Goal: Task Accomplishment & Management: Manage account settings

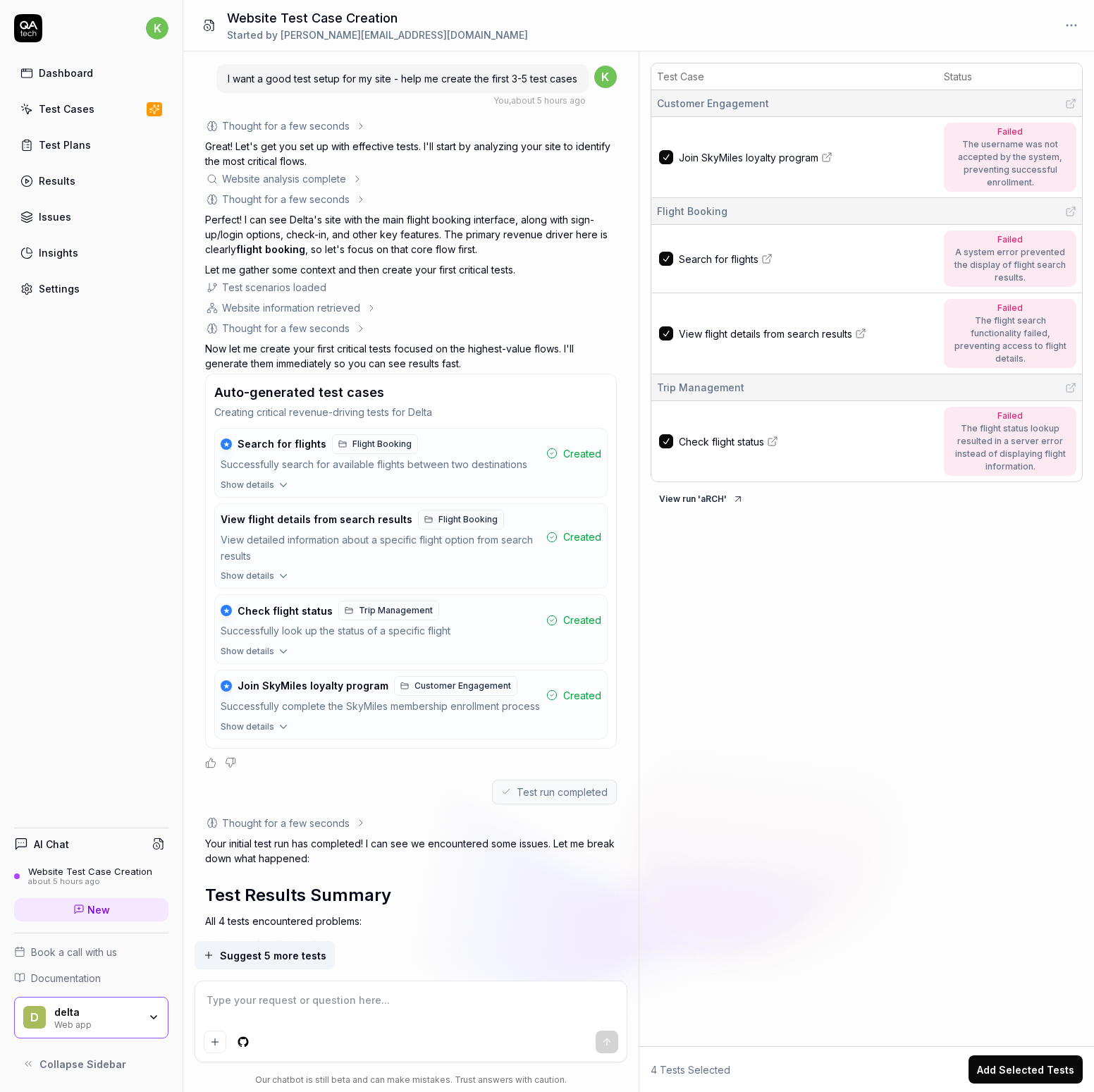
scroll to position [488, 0]
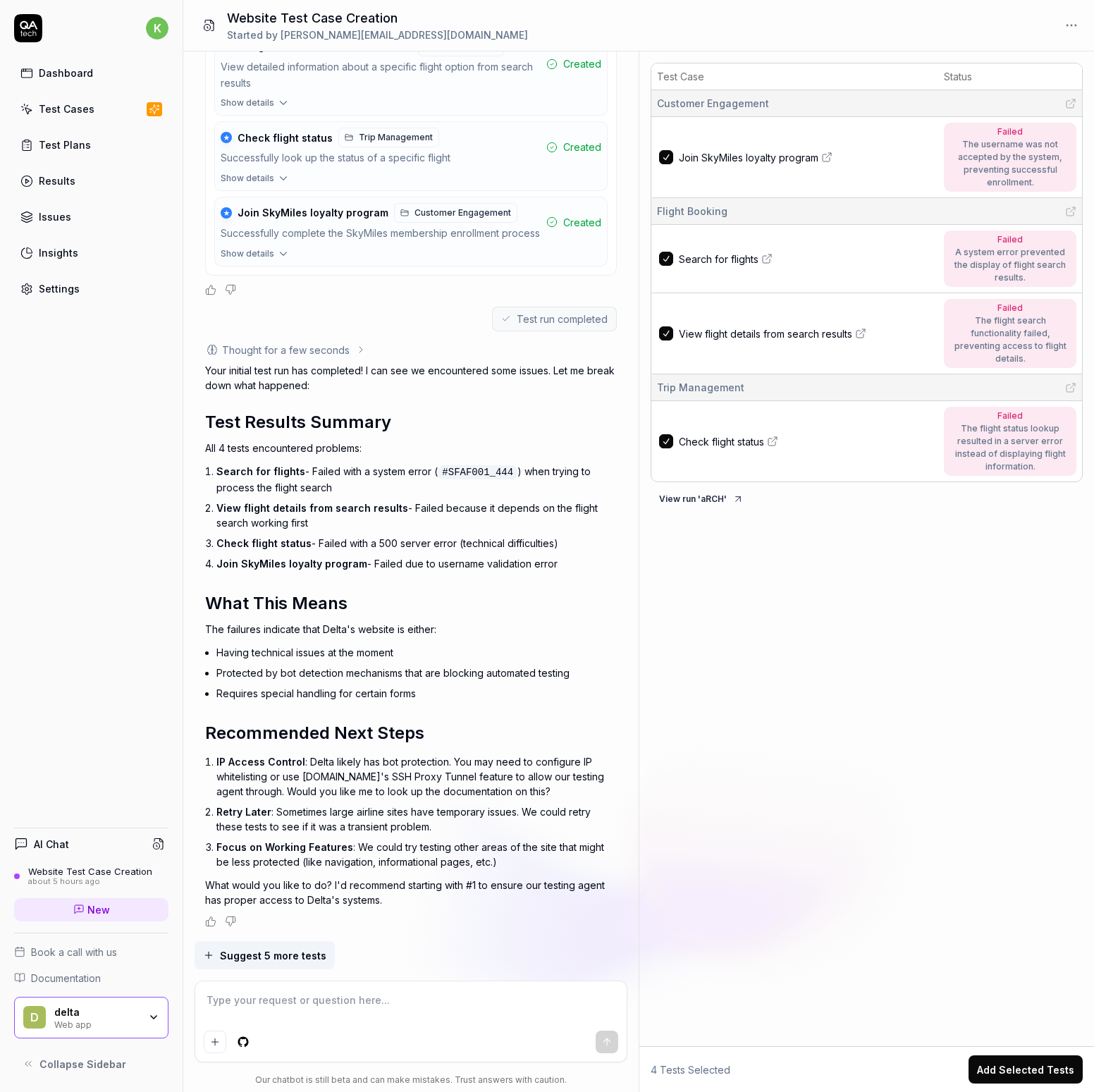
type textarea "*"
click at [73, 185] on div "Results" at bounding box center [57, 180] width 37 height 14
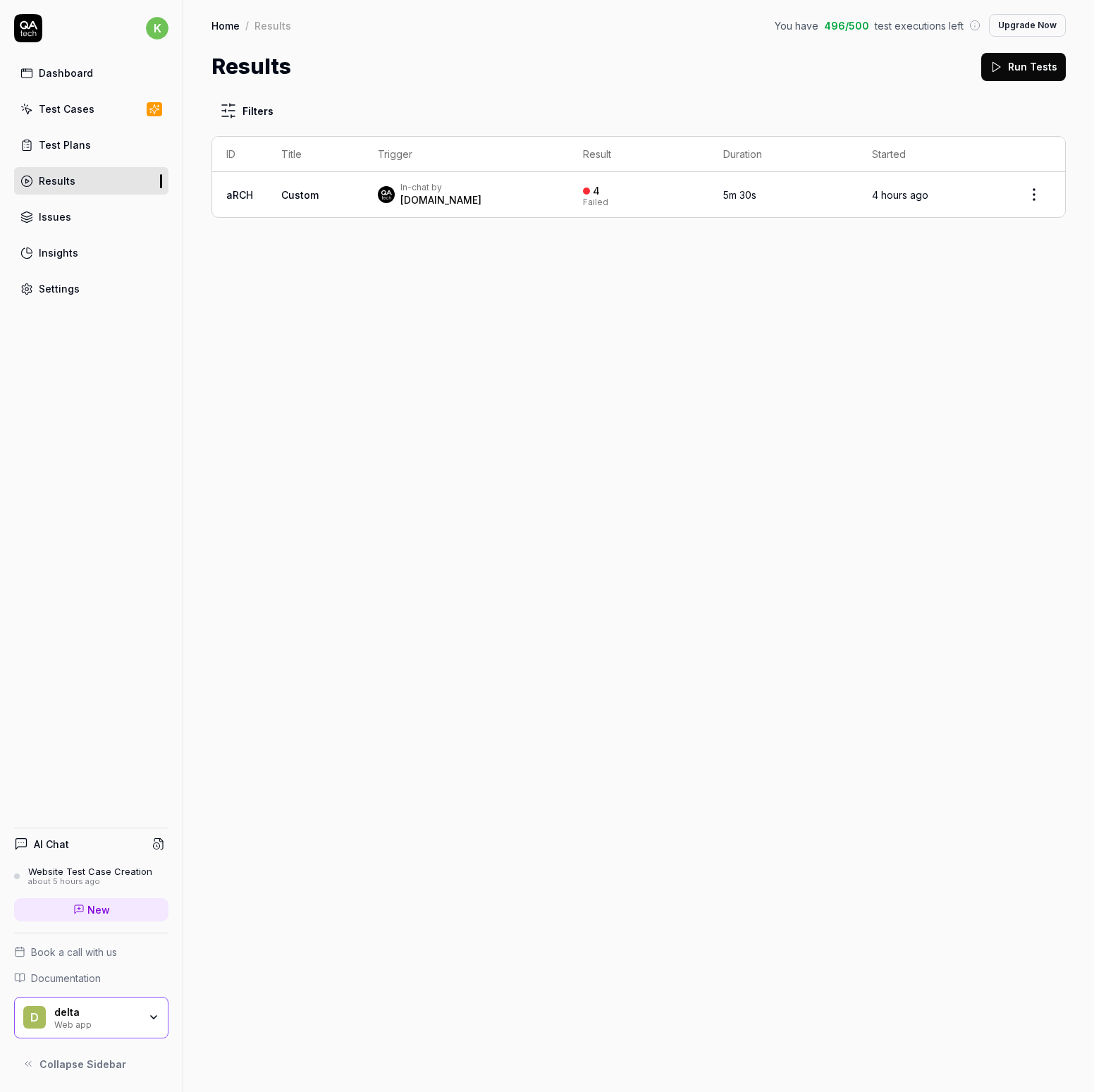
click at [272, 188] on td "Custom" at bounding box center [315, 194] width 96 height 45
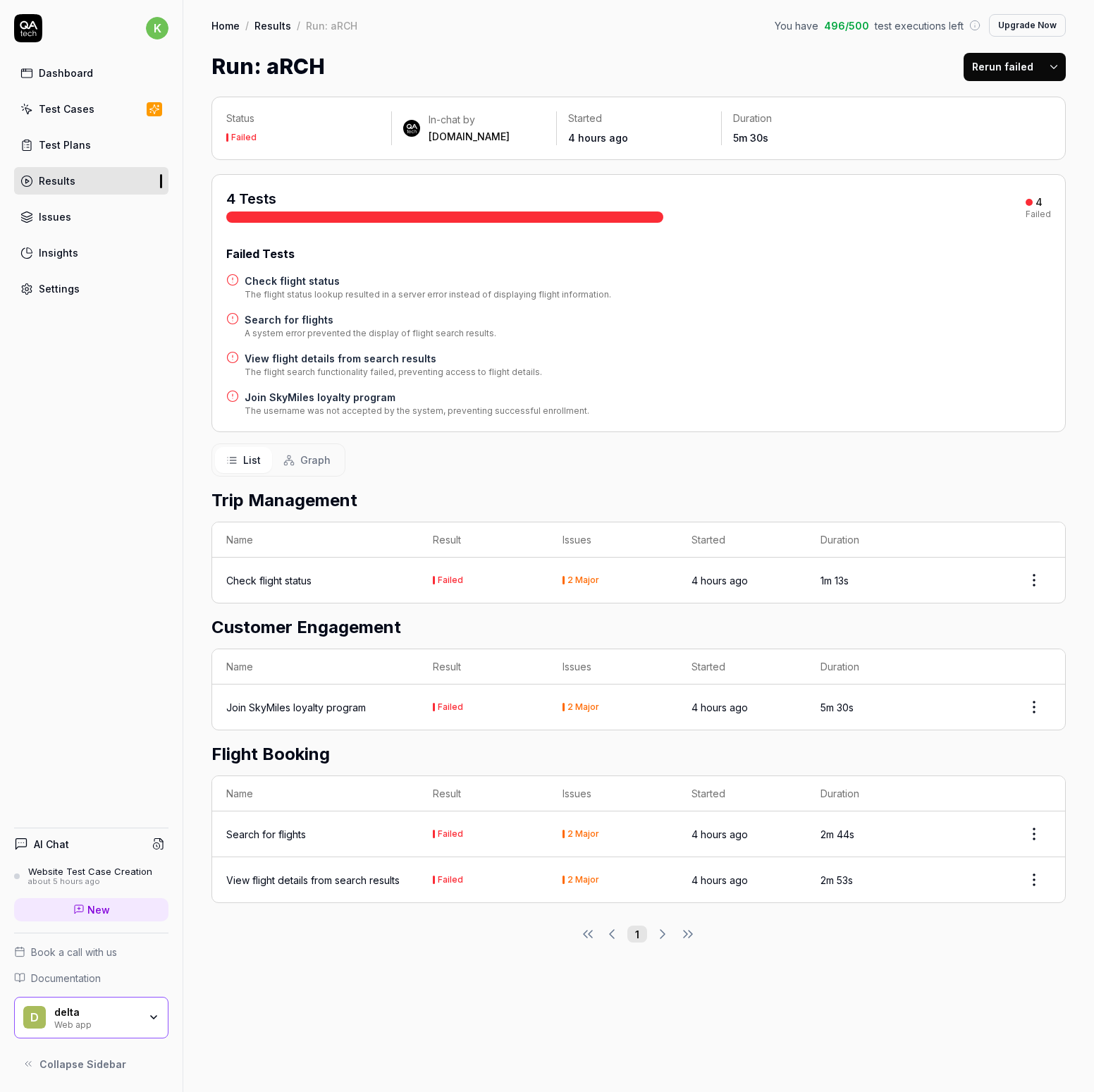
click at [38, 216] on div "Issues" at bounding box center [55, 216] width 33 height 14
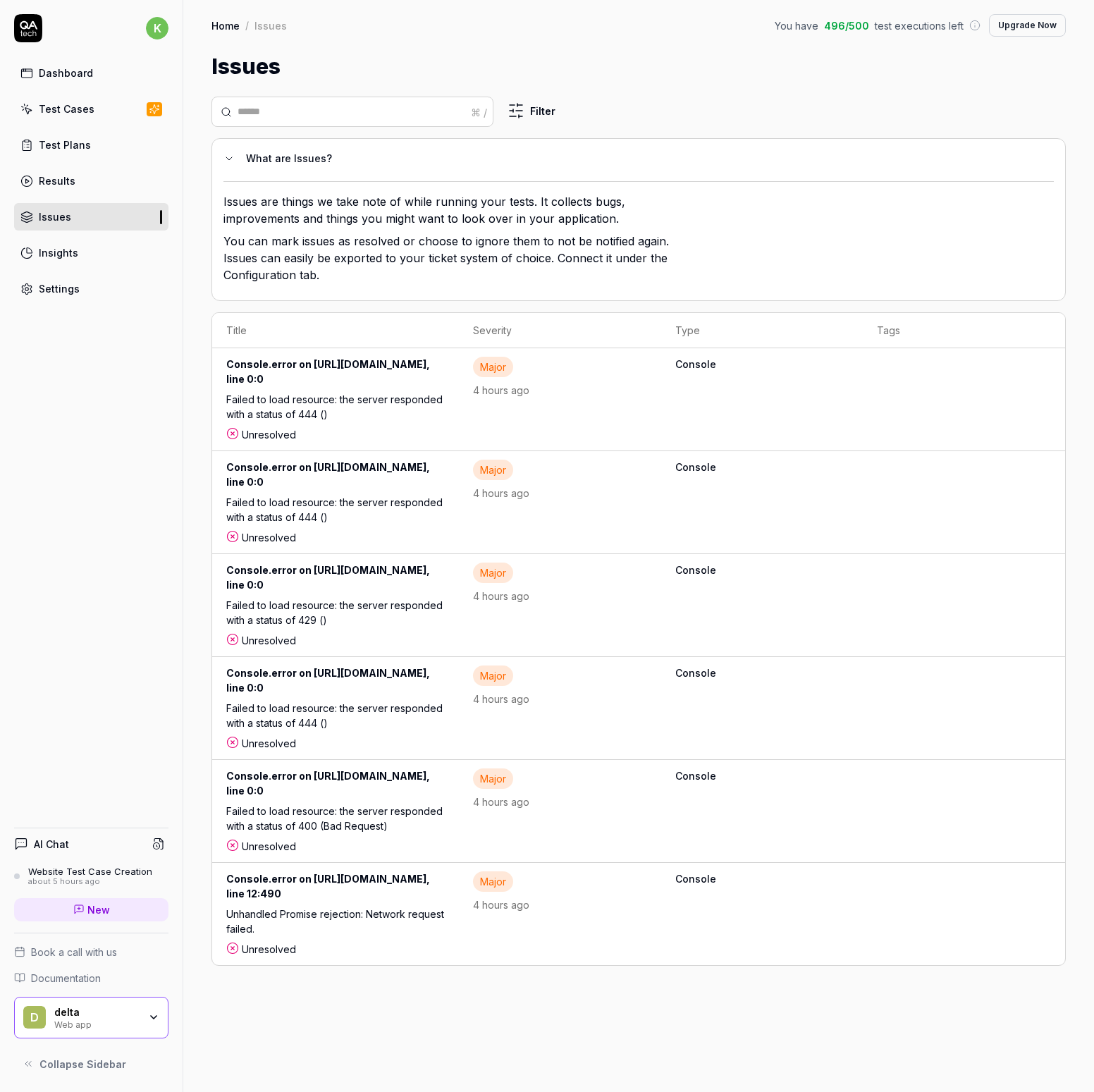
click at [57, 178] on div "Results" at bounding box center [57, 180] width 37 height 14
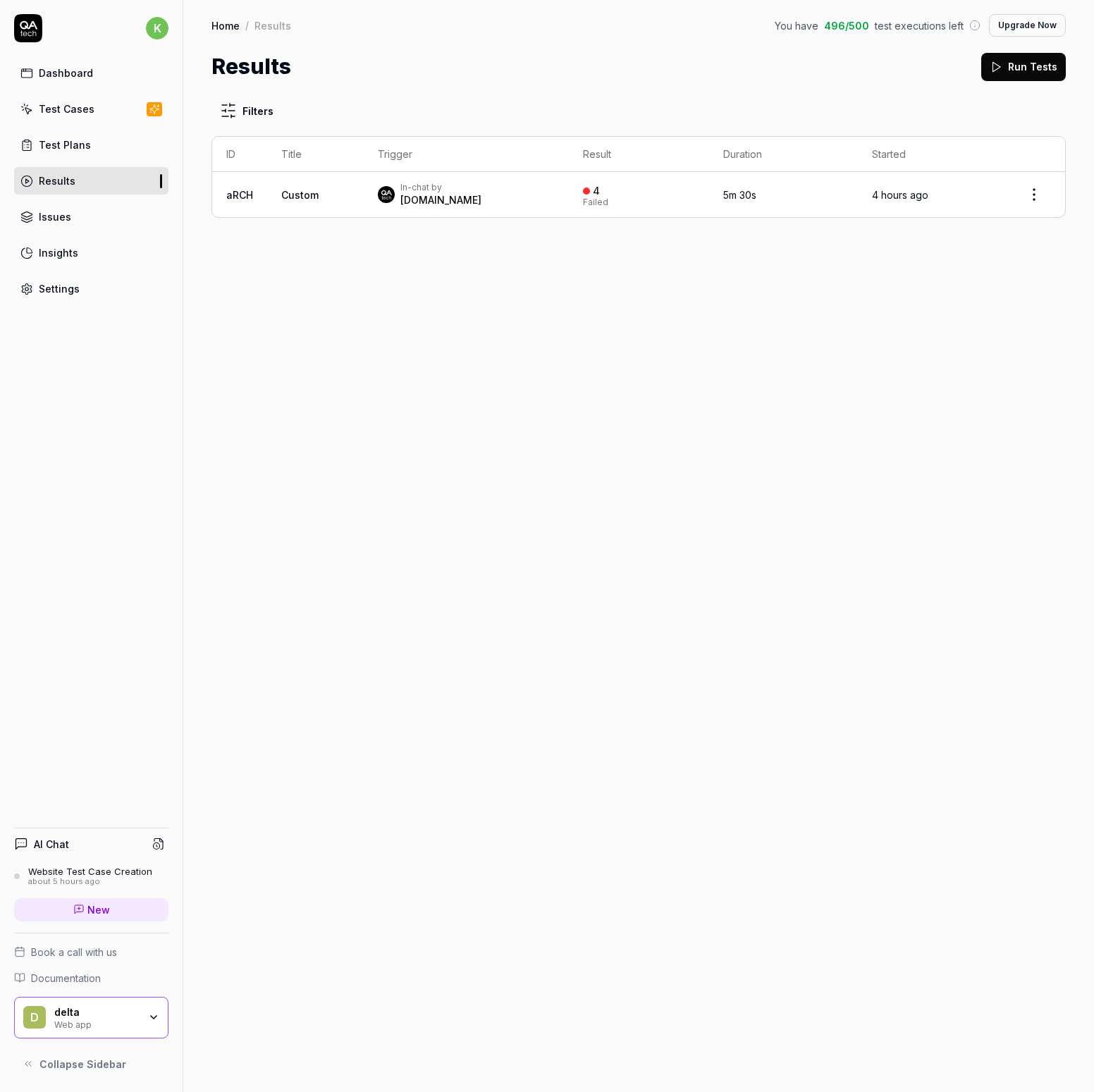
click at [67, 150] on div "Test Plans" at bounding box center [64, 144] width 52 height 14
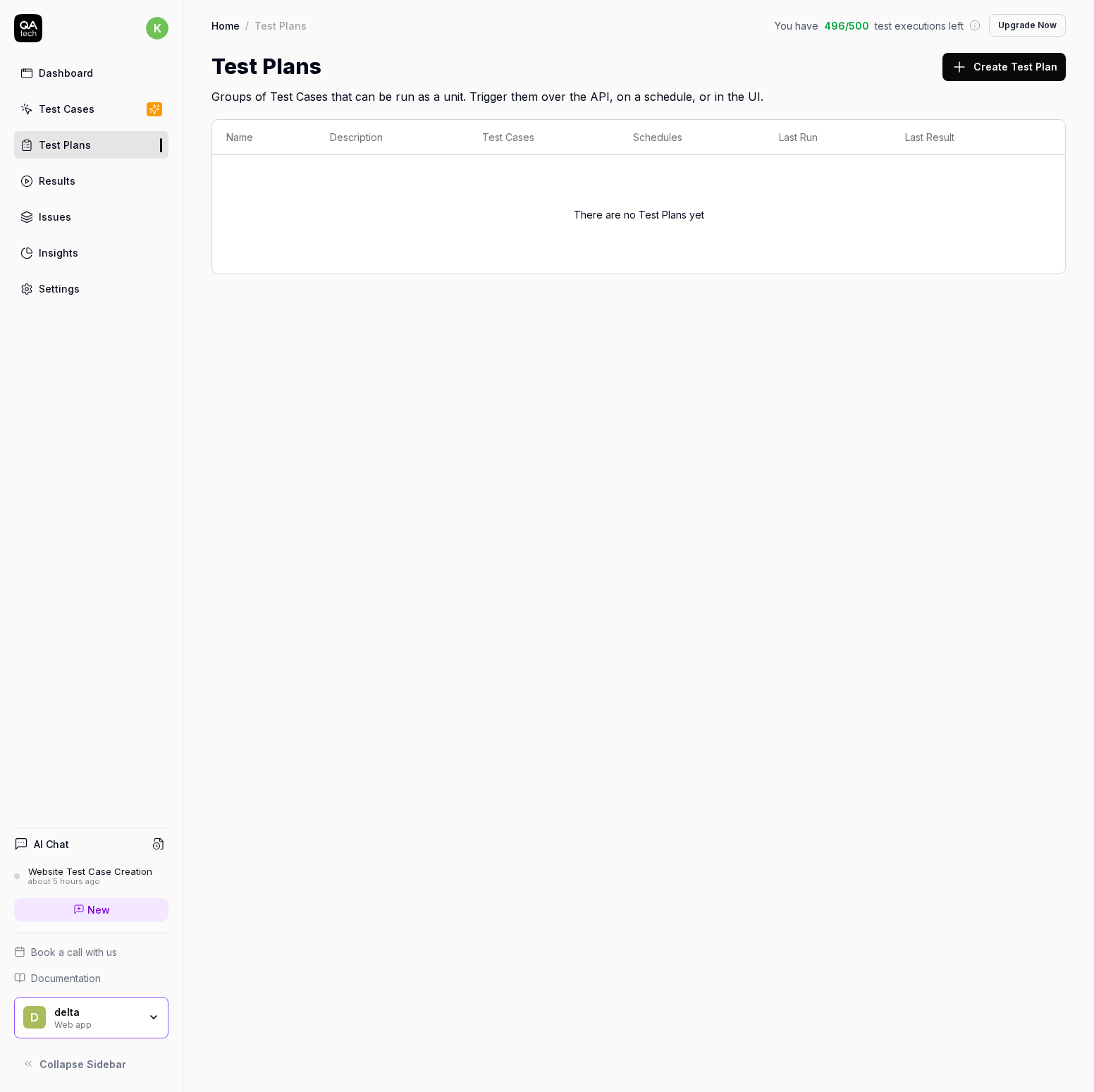
click at [68, 105] on div "Test Cases" at bounding box center [66, 109] width 56 height 14
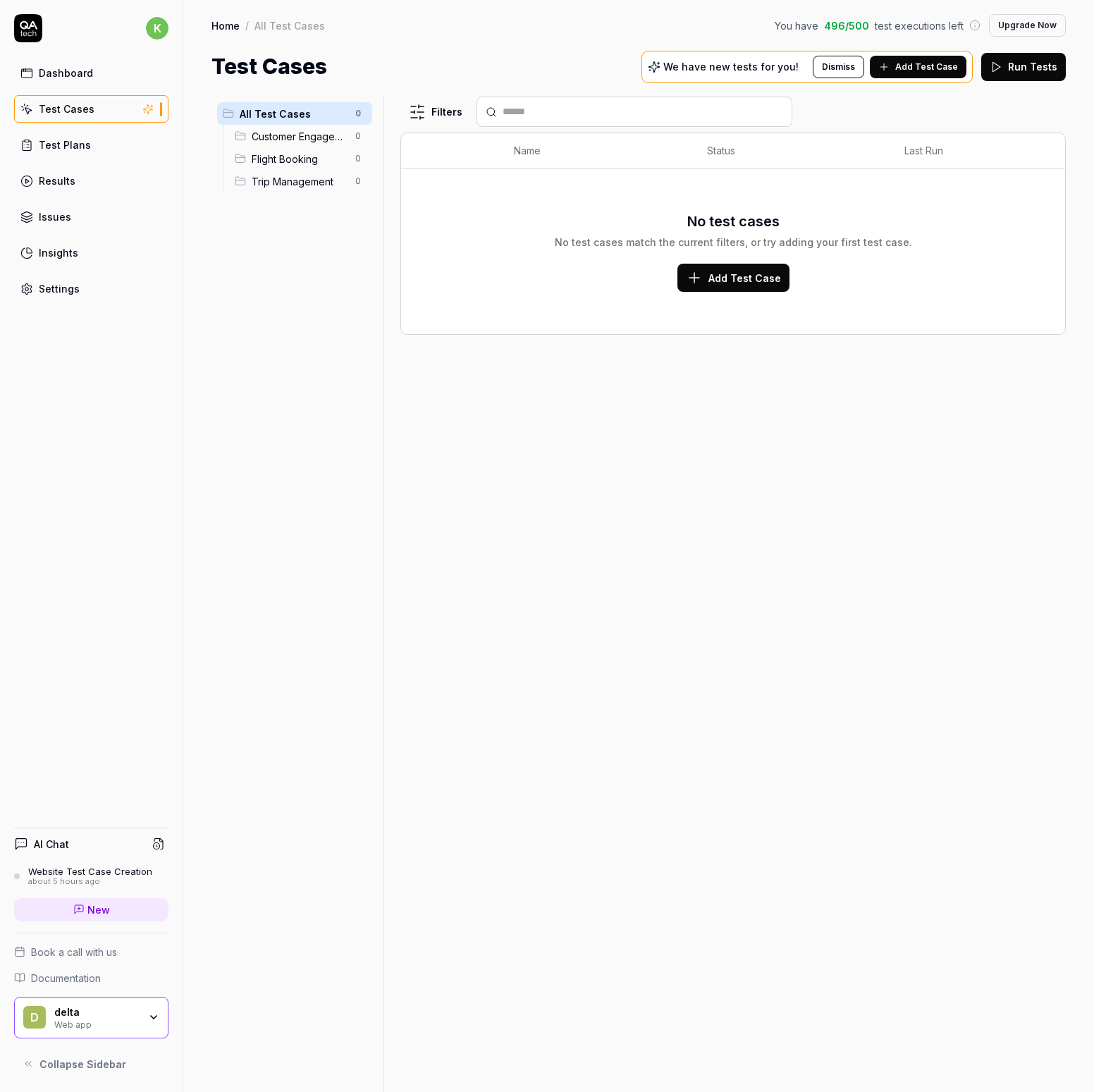
click at [750, 62] on p "We have new tests for you!" at bounding box center [731, 67] width 136 height 10
click at [902, 66] on span "Add Test Case" at bounding box center [927, 66] width 62 height 12
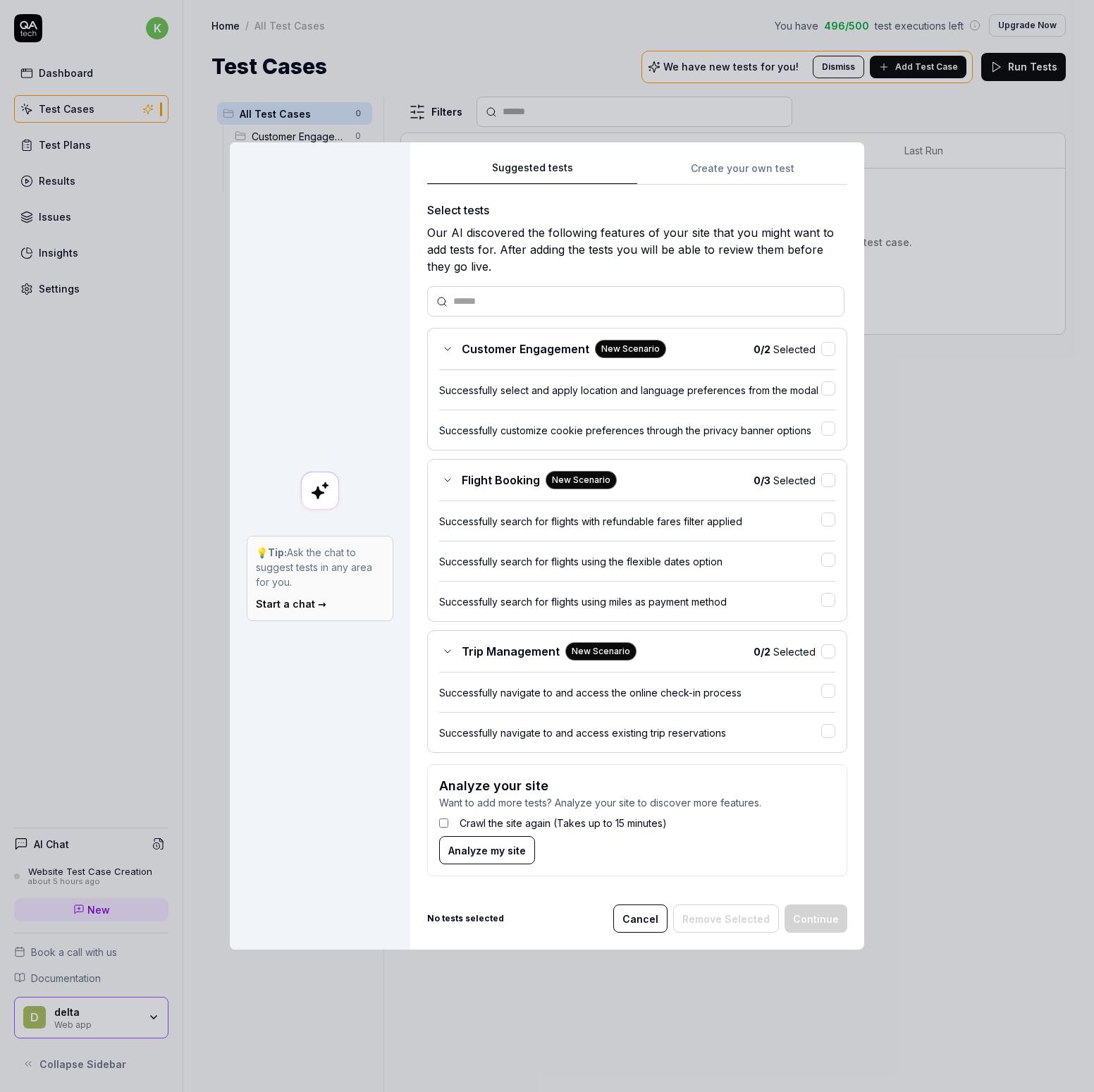
click at [648, 922] on button "Cancel" at bounding box center [640, 918] width 54 height 28
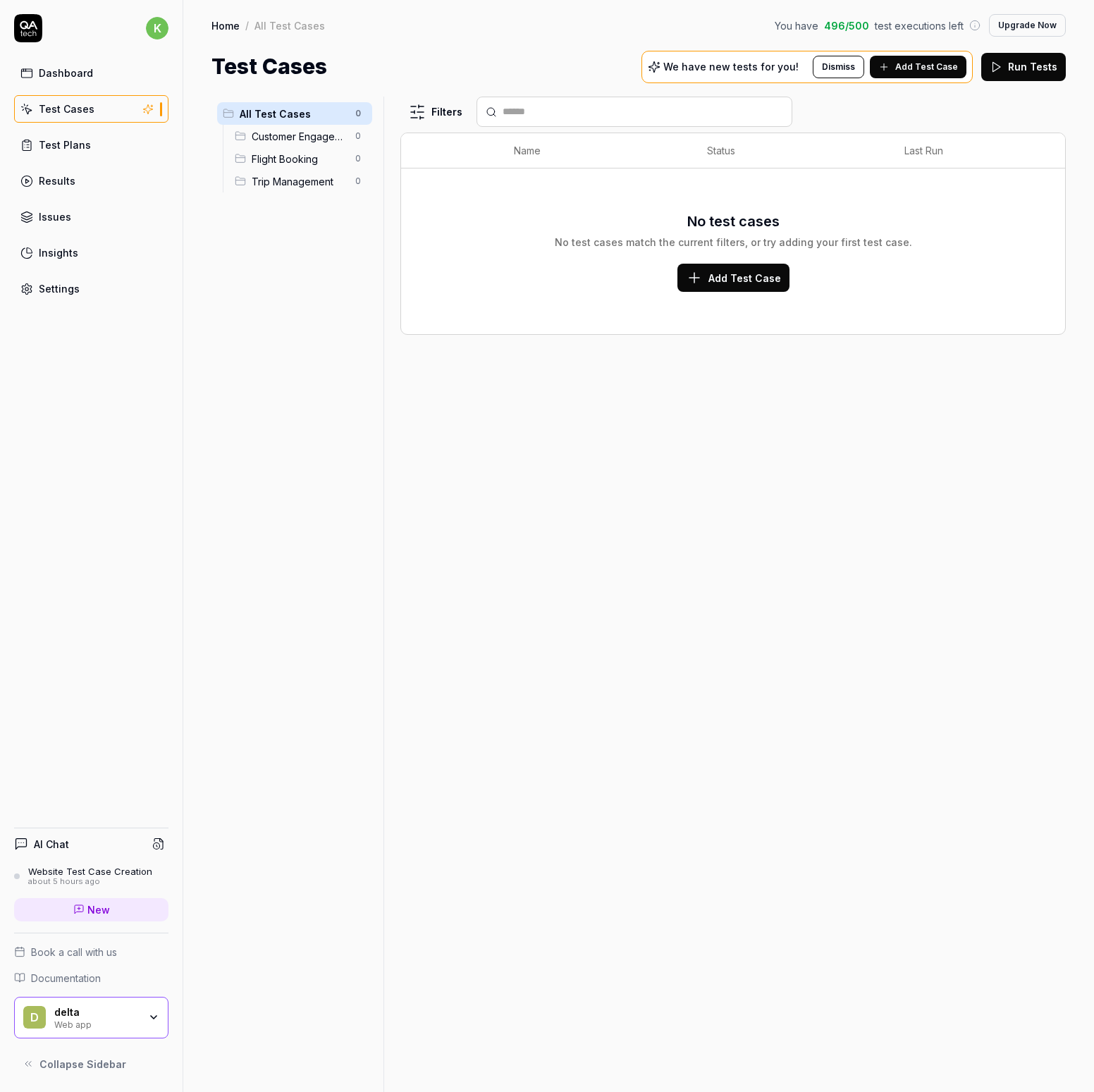
click at [78, 141] on div "Test Plans" at bounding box center [64, 144] width 52 height 14
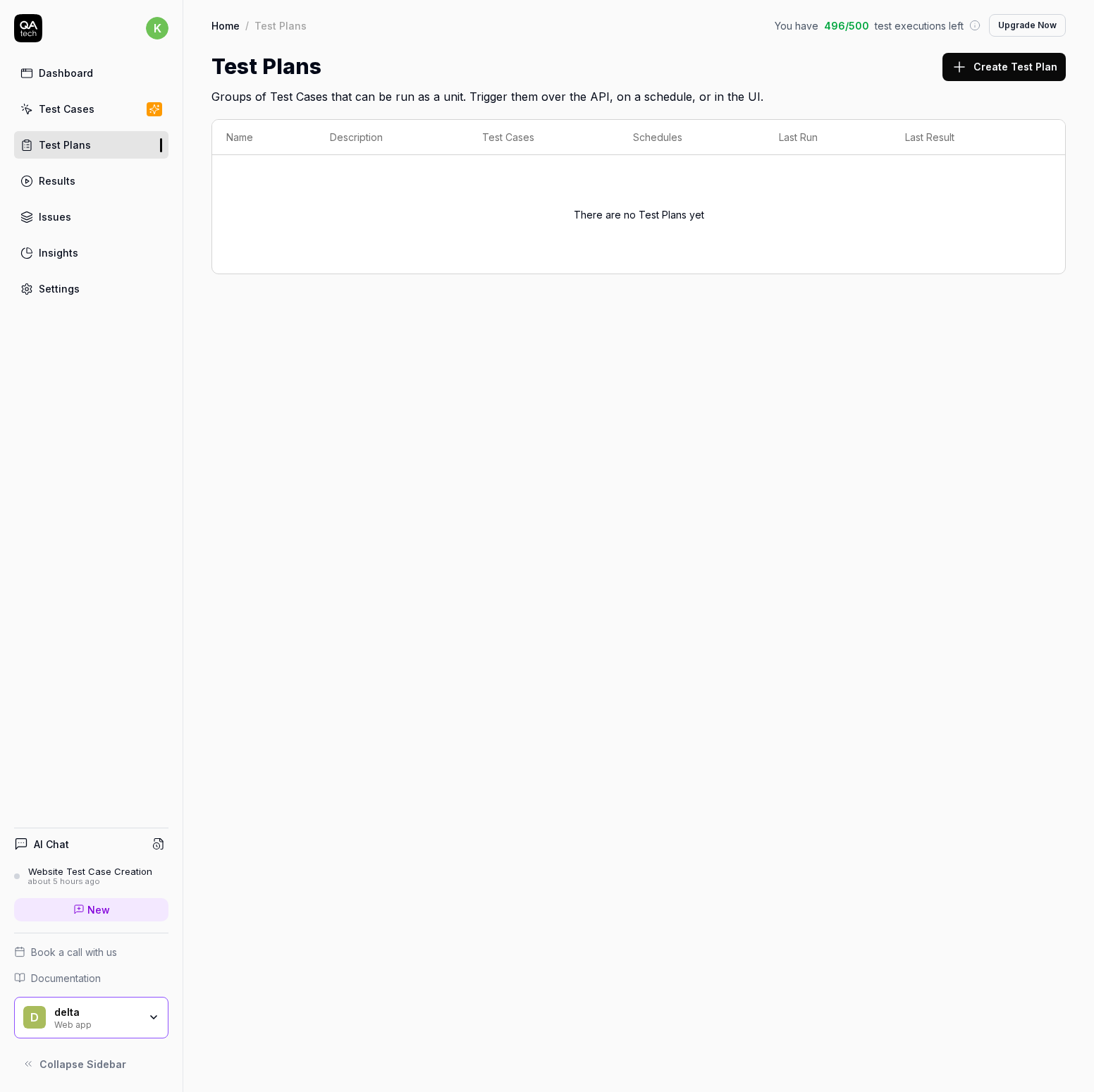
click at [975, 68] on button "Create Test Plan" at bounding box center [1005, 66] width 123 height 28
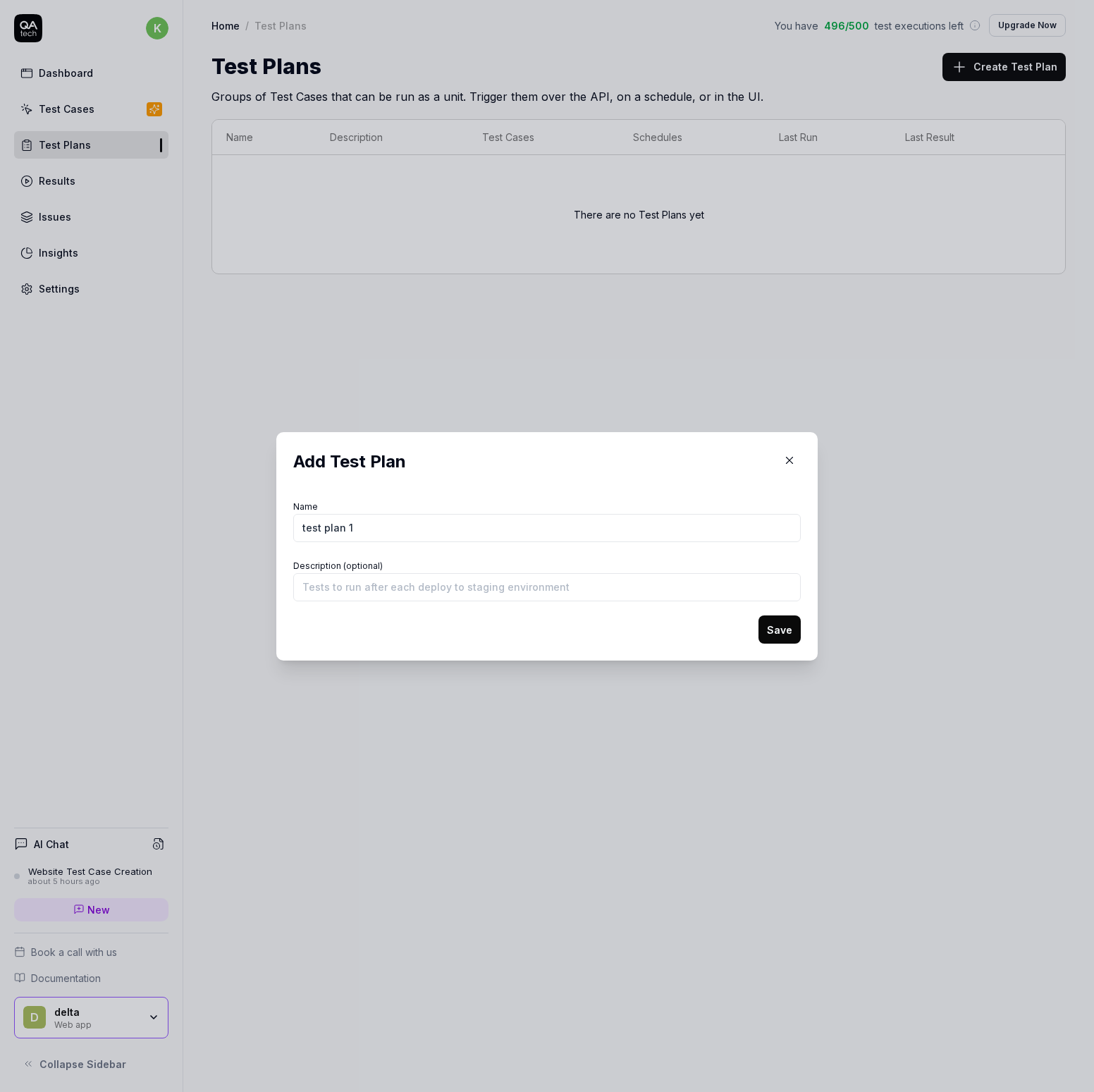
type input "test plan 1"
click at [758, 615] on button "Save" at bounding box center [780, 629] width 42 height 28
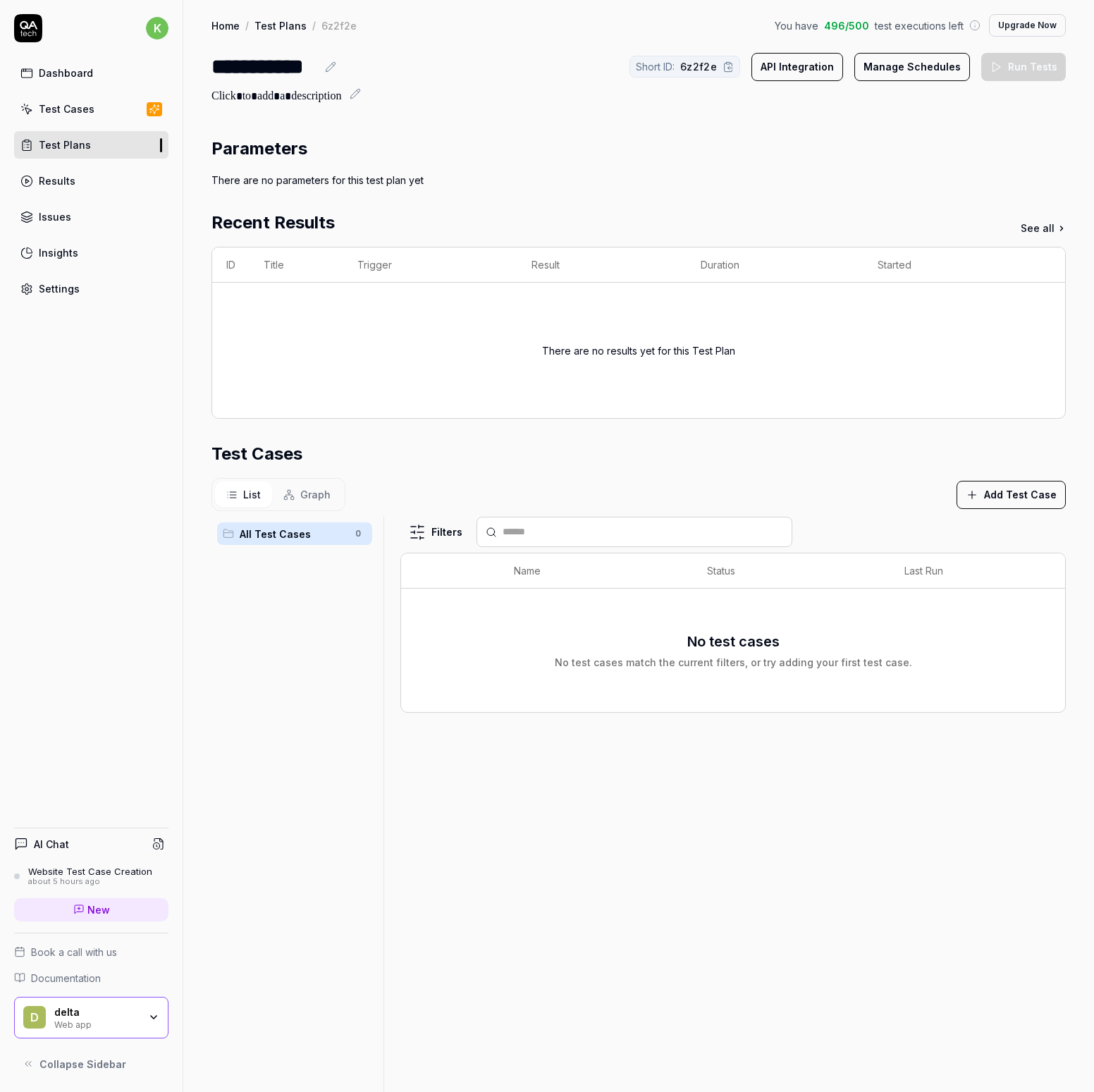
click at [327, 493] on span "Graph" at bounding box center [315, 494] width 31 height 14
click at [254, 491] on span "List" at bounding box center [252, 494] width 17 height 14
